Goal: Task Accomplishment & Management: Manage account settings

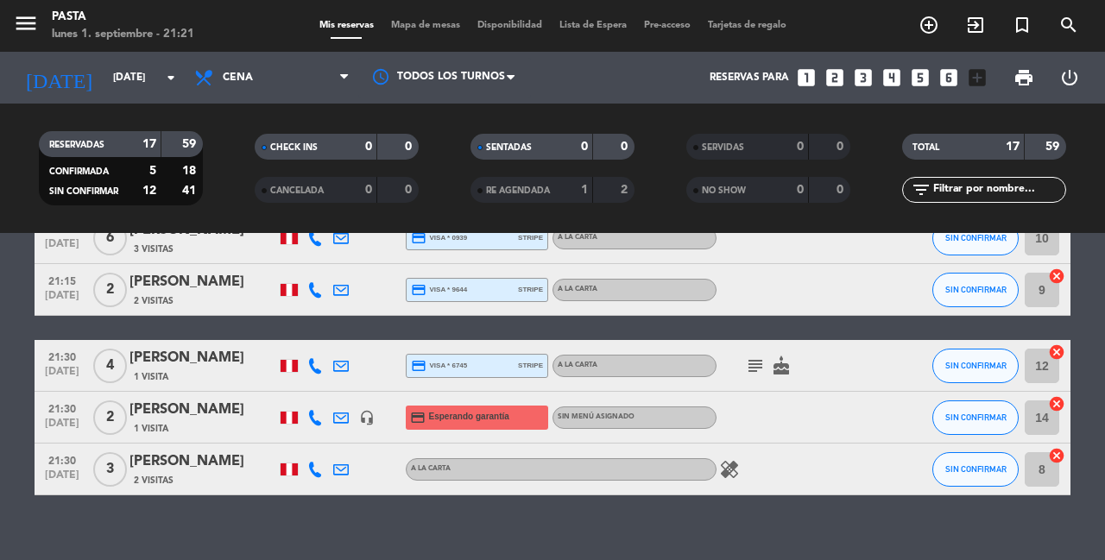
scroll to position [794, 0]
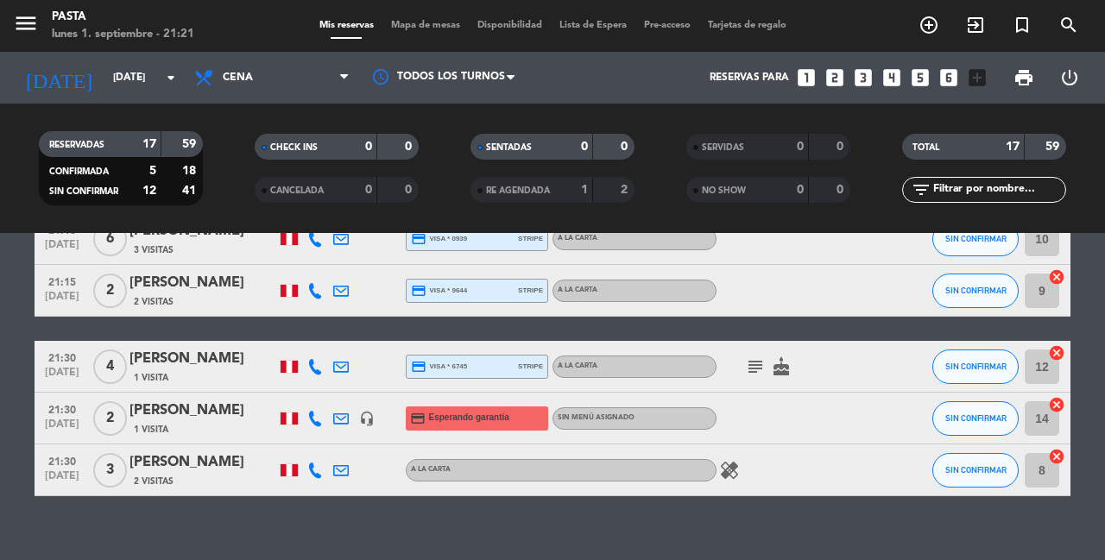
click at [364, 404] on div "headset_mic" at bounding box center [367, 418] width 26 height 51
click at [402, 509] on div "No hay notas para este servicio. Haz clic para agregar una 19:15 [DATE] 3 [PERS…" at bounding box center [552, 396] width 1105 height 327
click at [745, 357] on icon "subject" at bounding box center [755, 367] width 21 height 21
click at [688, 485] on div "No hay notas para este servicio. Haz clic para agregar una 19:15 [DATE] 3 [PERS…" at bounding box center [552, 396] width 1105 height 327
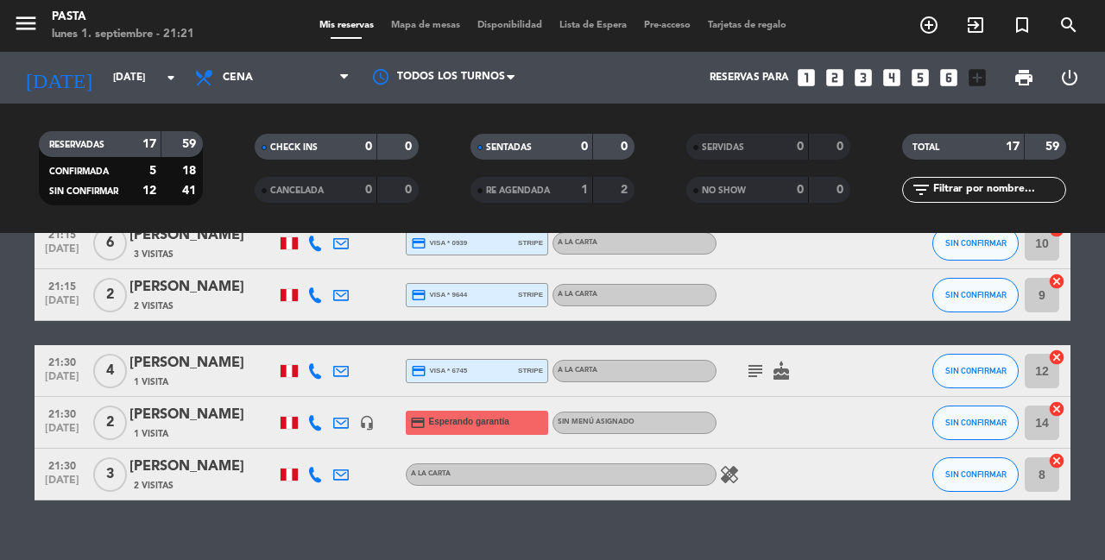
click at [727, 465] on icon "healing" at bounding box center [729, 475] width 21 height 21
click at [759, 541] on div "No hay notas para este servicio. Haz clic para agregar una 19:15 [DATE] 3 [PERS…" at bounding box center [552, 396] width 1105 height 327
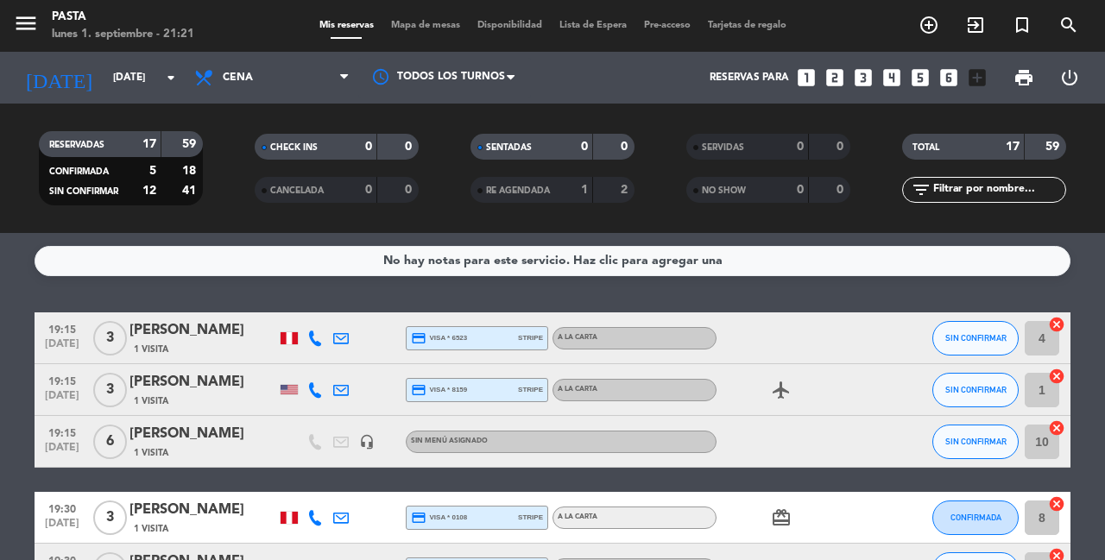
scroll to position [0, 0]
click at [160, 76] on input "[DATE]" at bounding box center [172, 77] width 137 height 29
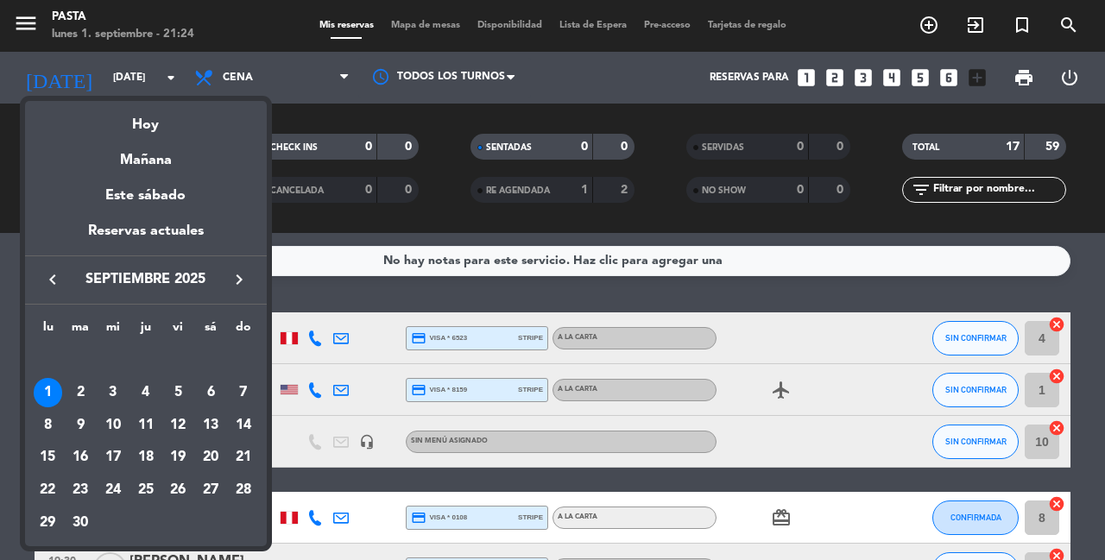
click at [5, 281] on div at bounding box center [552, 280] width 1105 height 560
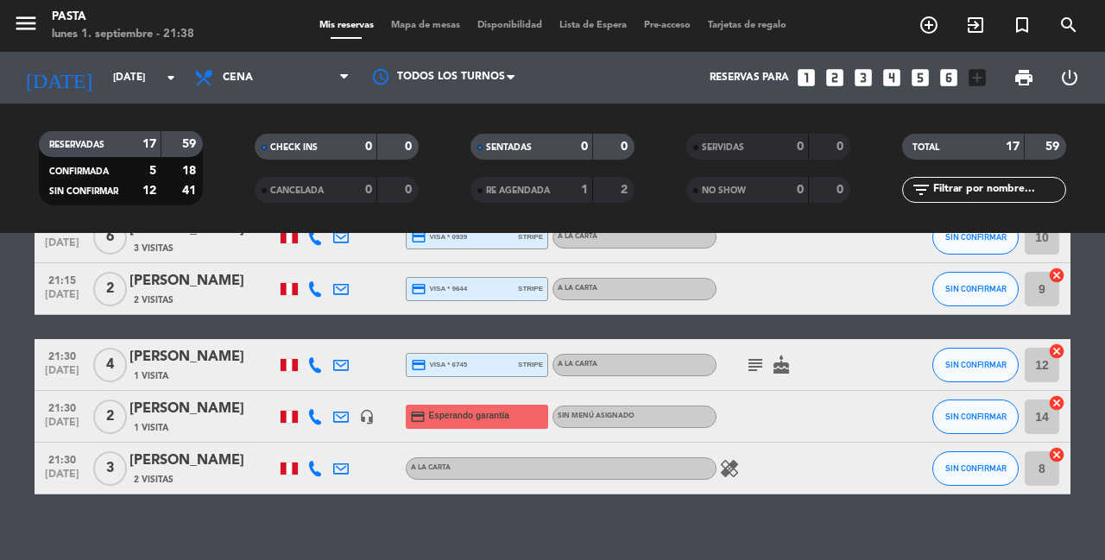
scroll to position [794, 0]
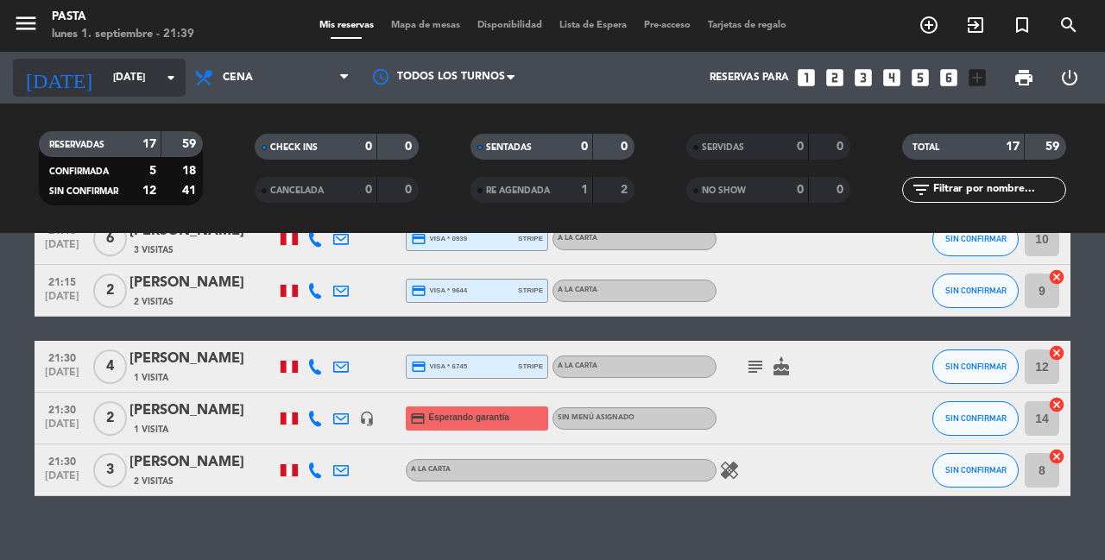
click at [151, 92] on div "[DATE] [DATE] arrow_drop_down" at bounding box center [99, 78] width 173 height 38
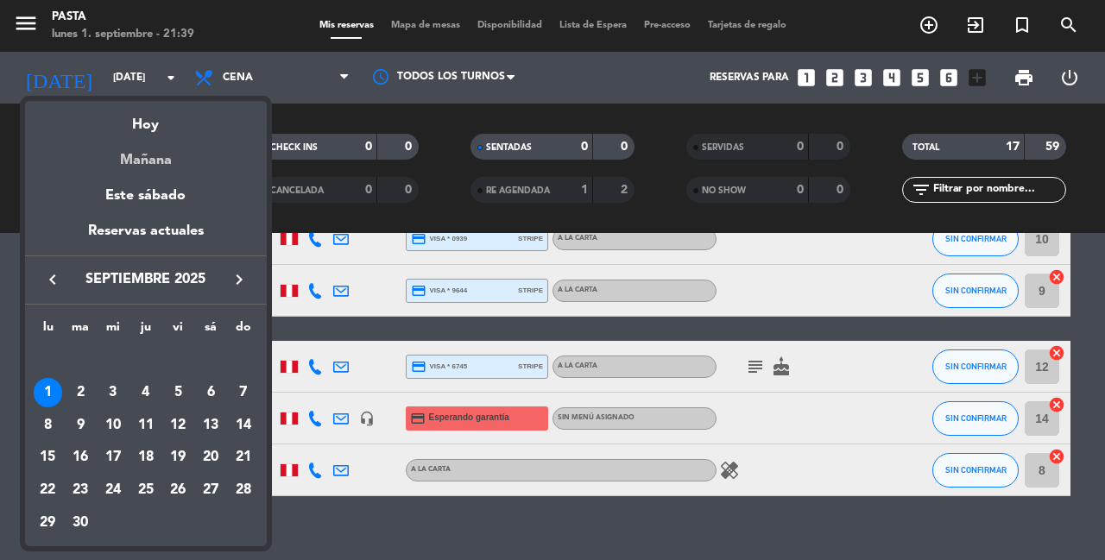
click at [180, 158] on div "Mañana" at bounding box center [146, 153] width 242 height 35
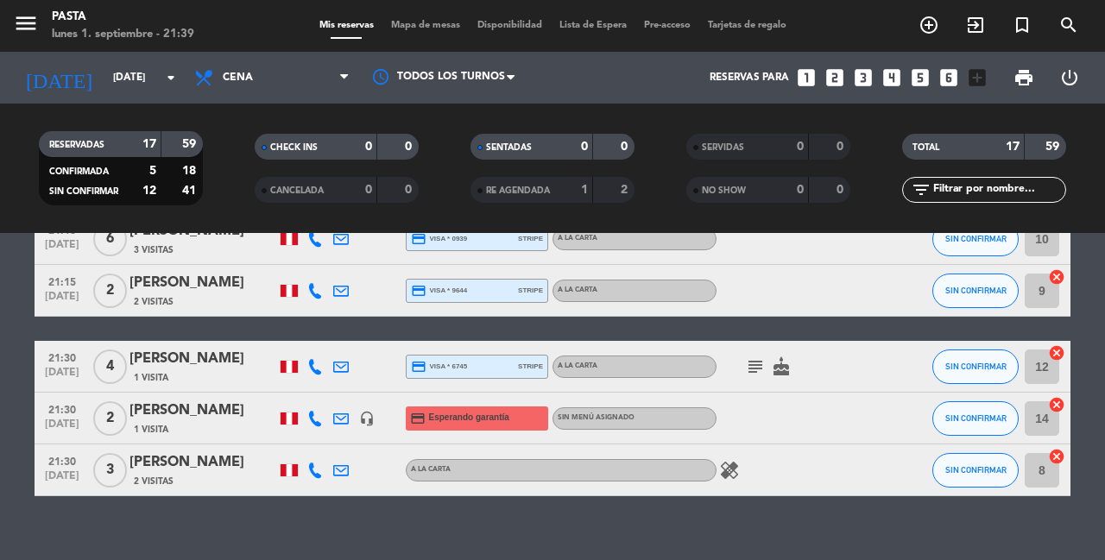
type input "[DATE]"
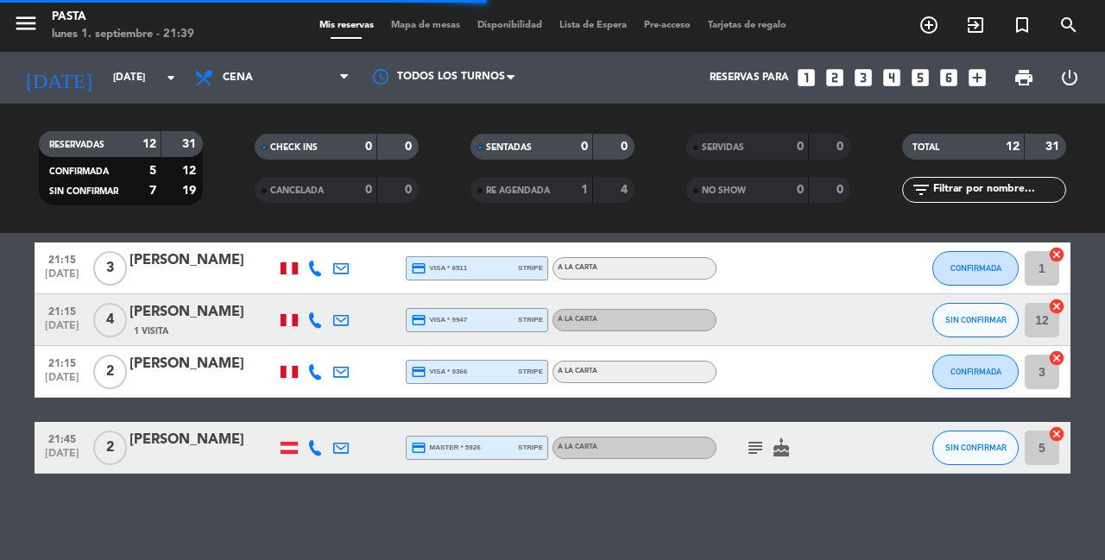
scroll to position [515, 0]
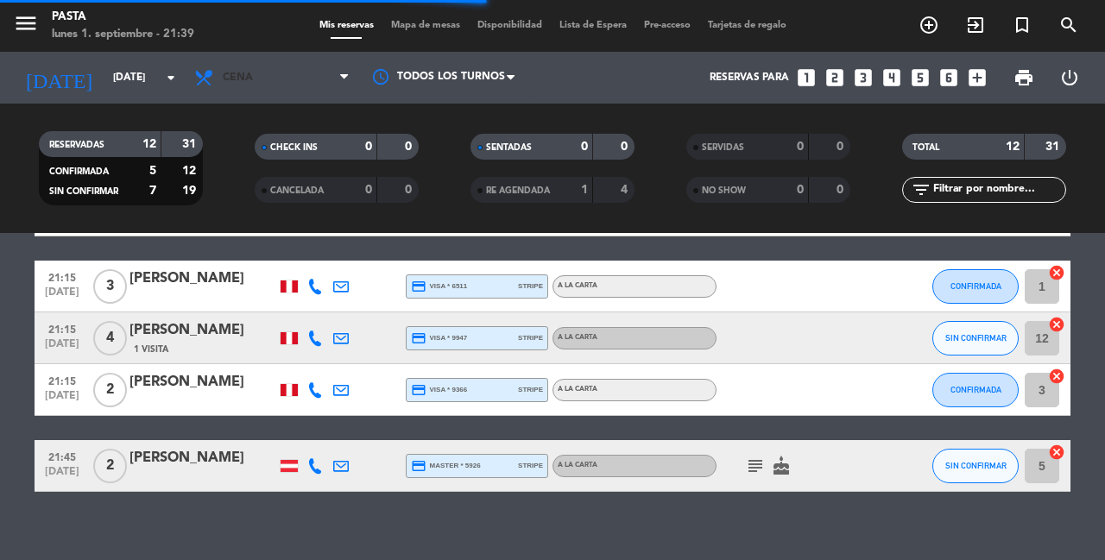
click at [270, 83] on span "Cena" at bounding box center [272, 78] width 173 height 38
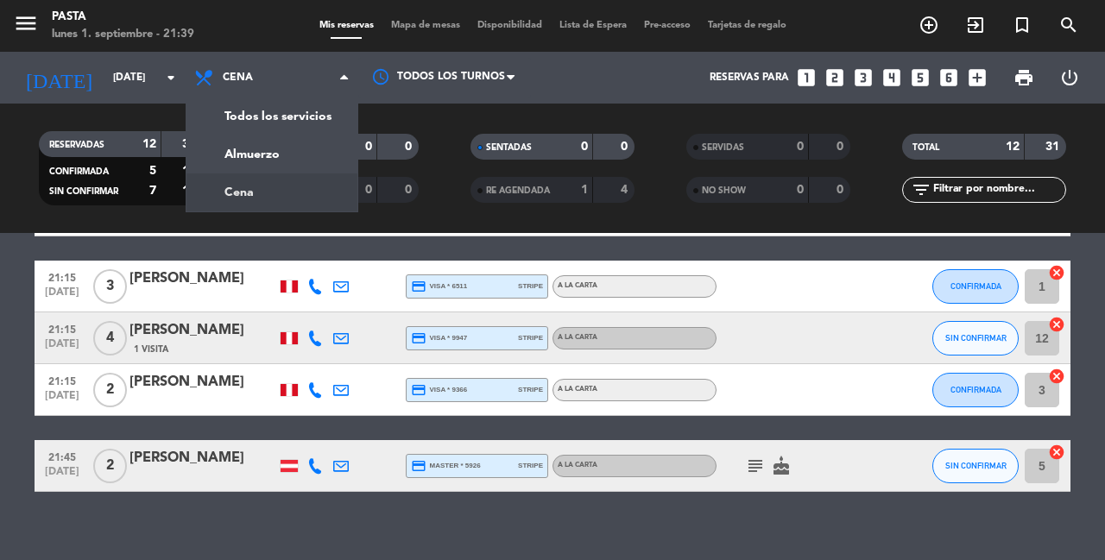
click at [265, 28] on div "menu Pasta [DATE] 1. septiembre - 21:39" at bounding box center [138, 26] width 276 height 41
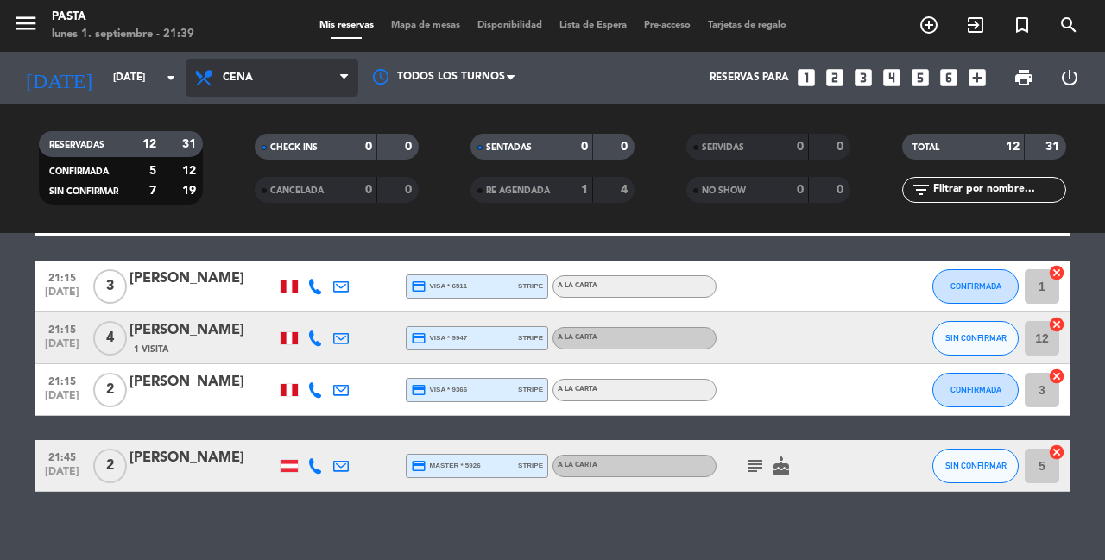
click at [294, 91] on span "Cena" at bounding box center [272, 78] width 173 height 38
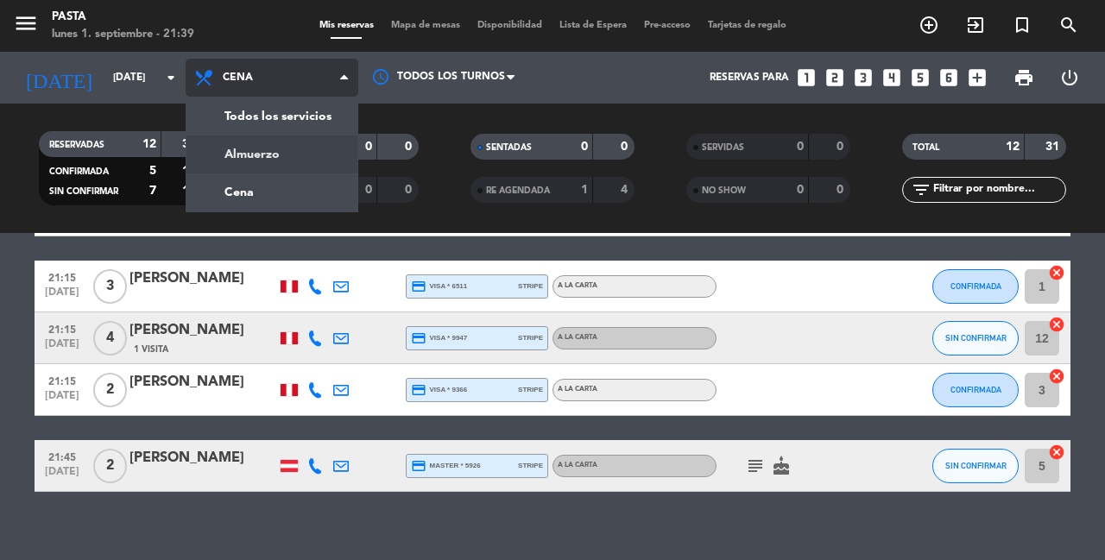
click at [298, 148] on div "menu Pasta [DATE] 1. septiembre - 21:39 Mis reservas Mapa de mesas Disponibilid…" at bounding box center [552, 116] width 1105 height 233
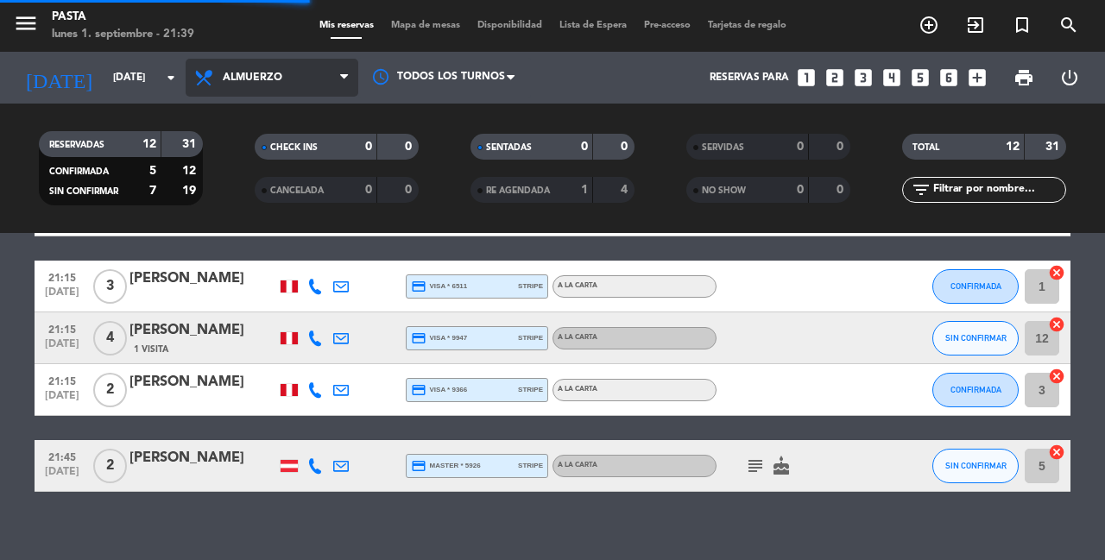
scroll to position [0, 0]
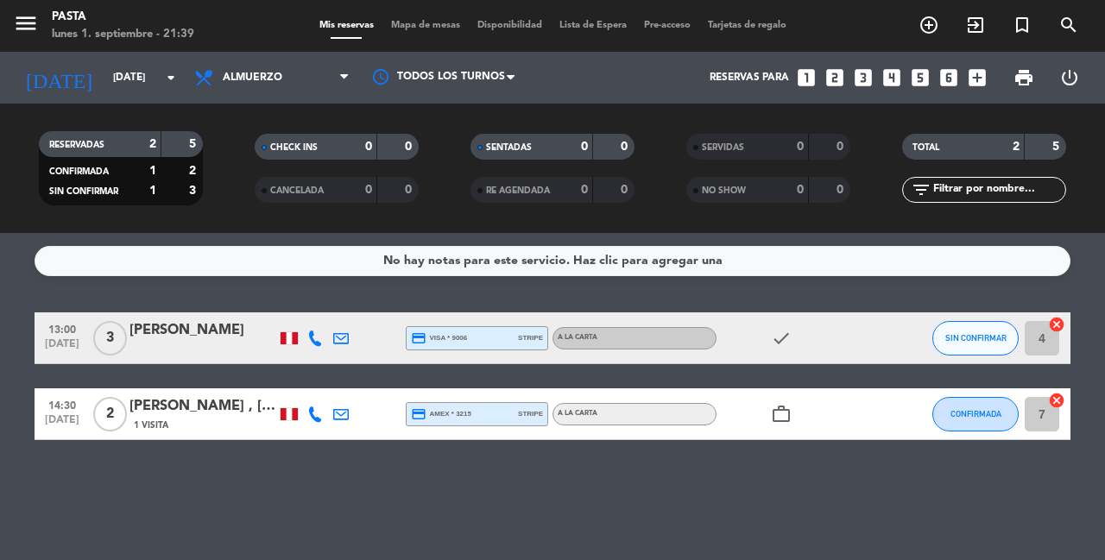
click at [228, 170] on filter-checkbox "RESERVADAS 2 5 CONFIRMADA 1 2 SIN CONFIRMAR 1 3" at bounding box center [121, 168] width 216 height 74
click at [299, 78] on span "Almuerzo" at bounding box center [272, 78] width 173 height 38
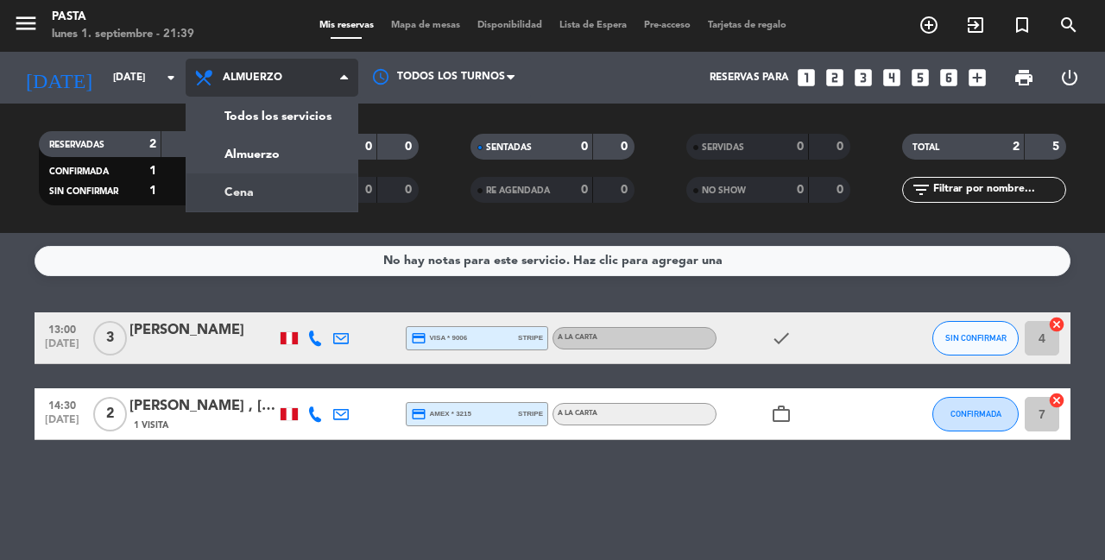
click at [309, 185] on div "menu Pasta [DATE] 1. septiembre - 21:39 Mis reservas Mapa de mesas Disponibilid…" at bounding box center [552, 116] width 1105 height 233
